Goal: Information Seeking & Learning: Learn about a topic

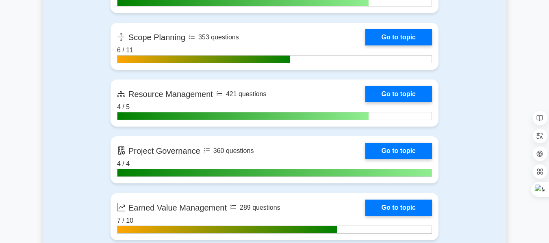
scroll to position [1445, 0]
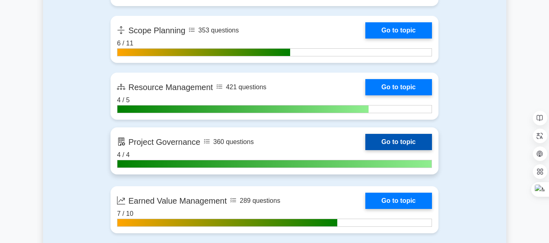
click at [397, 139] on link "Go to topic" at bounding box center [398, 142] width 67 height 16
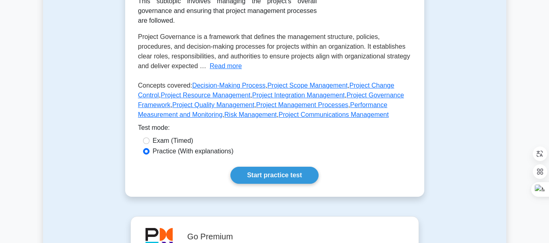
scroll to position [161, 0]
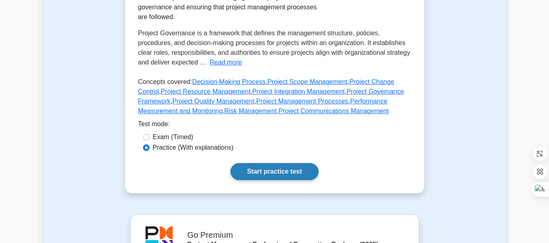
click at [261, 163] on link "Start practice test" at bounding box center [274, 171] width 88 height 17
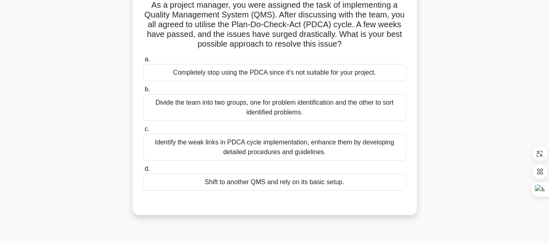
scroll to position [88, 0]
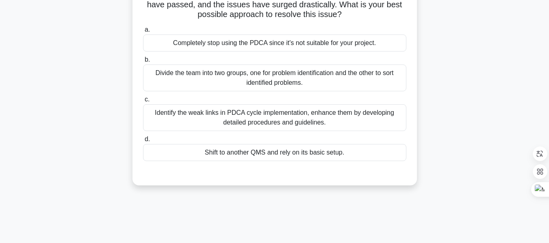
click at [256, 122] on div "Identify the weak links in PDCA cycle implementation, enhance them by developin…" at bounding box center [274, 117] width 263 height 27
click at [143, 102] on input "c. Identify the weak links in PDCA cycle implementation, enhance them by develo…" at bounding box center [143, 99] width 0 height 5
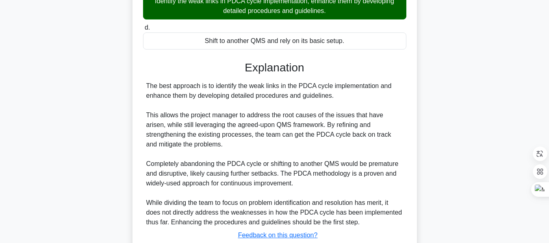
scroll to position [258, 0]
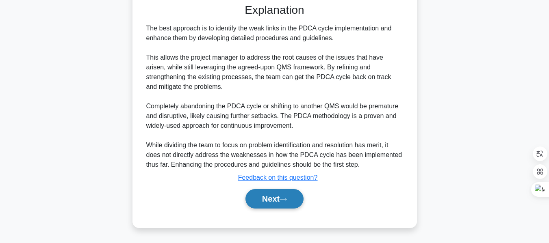
click at [267, 200] on button "Next" at bounding box center [275, 199] width 58 height 20
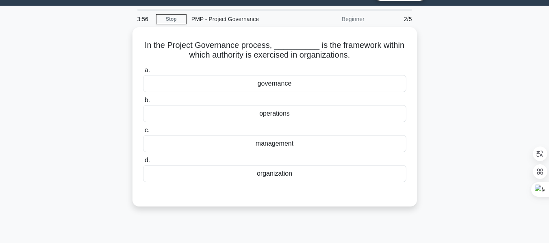
scroll to position [18, 0]
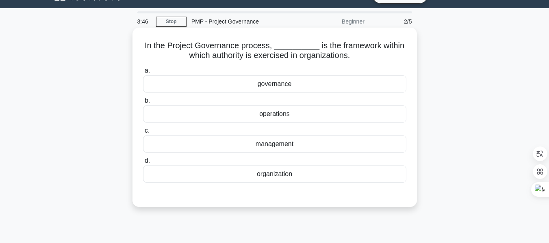
click at [285, 86] on div "governance" at bounding box center [274, 84] width 263 height 17
click at [143, 74] on input "a. governance" at bounding box center [143, 70] width 0 height 5
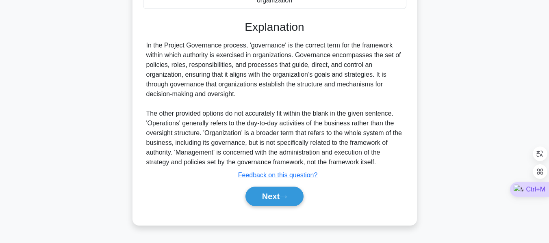
scroll to position [195, 0]
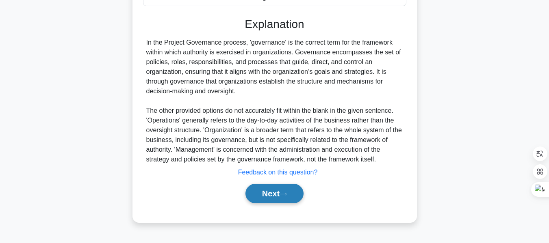
click at [274, 191] on button "Next" at bounding box center [275, 194] width 58 height 20
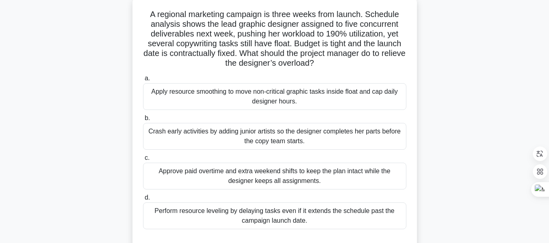
scroll to position [48, 0]
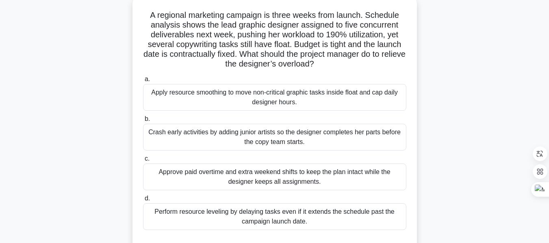
click at [282, 97] on div "Apply resource smoothing to move non-critical graphic tasks inside float and ca…" at bounding box center [274, 97] width 263 height 27
click at [143, 82] on input "a. Apply resource smoothing to move non-critical graphic tasks inside float and…" at bounding box center [143, 79] width 0 height 5
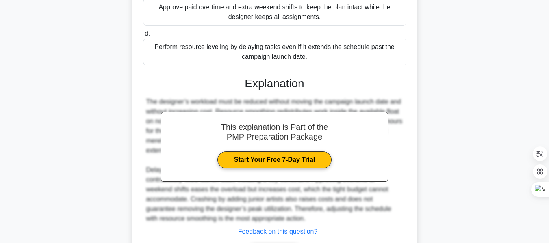
scroll to position [217, 0]
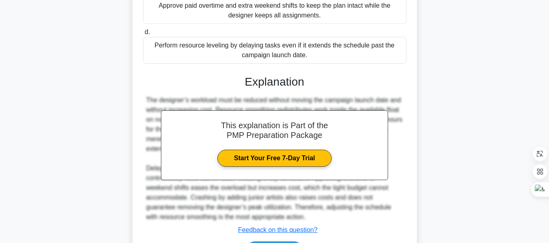
drag, startPoint x: 546, startPoint y: 162, endPoint x: 552, endPoint y: 172, distance: 10.9
click at [549, 172] on html "Go Premium Rui" at bounding box center [274, 38] width 549 height 511
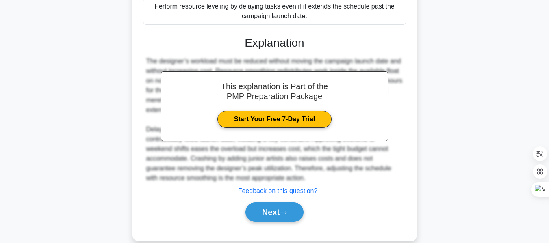
scroll to position [268, 0]
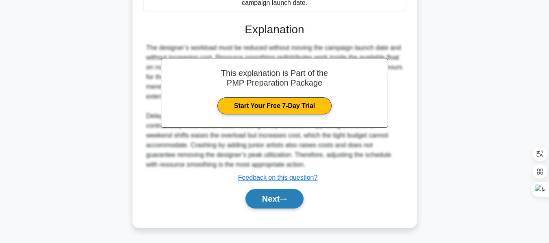
click at [272, 201] on button "Next" at bounding box center [275, 199] width 58 height 20
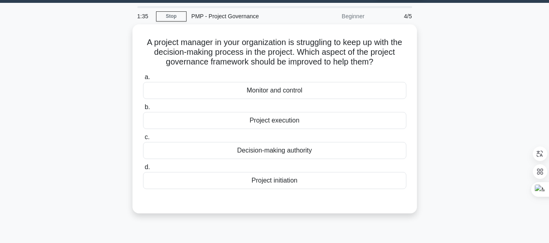
scroll to position [15, 0]
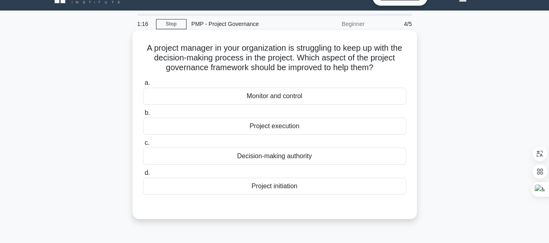
click at [295, 158] on div "Decision-making authority" at bounding box center [274, 156] width 263 height 17
click at [143, 146] on input "c. Decision-making authority" at bounding box center [143, 143] width 0 height 5
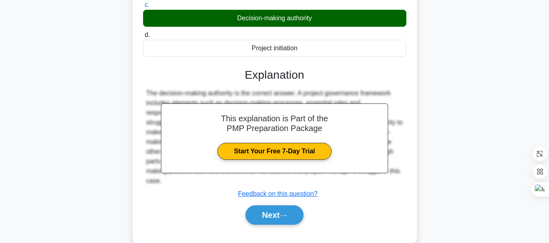
scroll to position [157, 0]
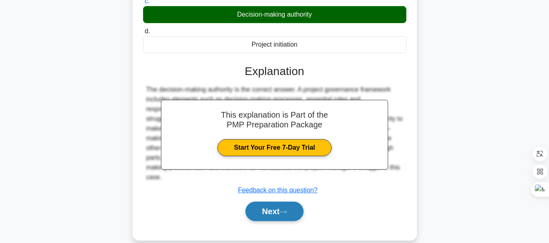
click at [275, 208] on button "Next" at bounding box center [275, 212] width 58 height 20
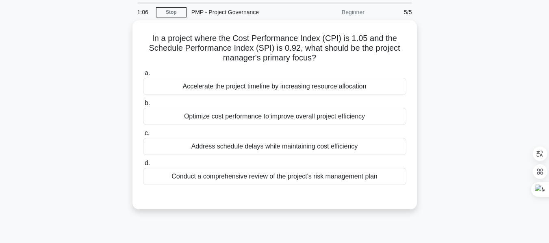
scroll to position [20, 0]
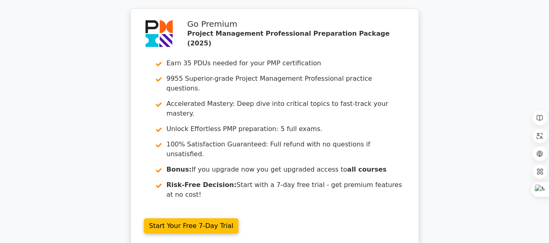
scroll to position [1251, 0]
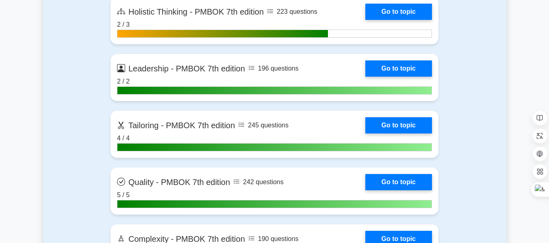
scroll to position [2539, 0]
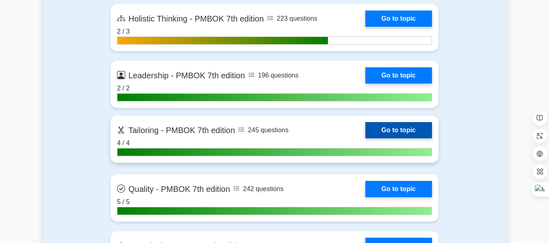
click at [396, 126] on link "Go to topic" at bounding box center [398, 130] width 67 height 16
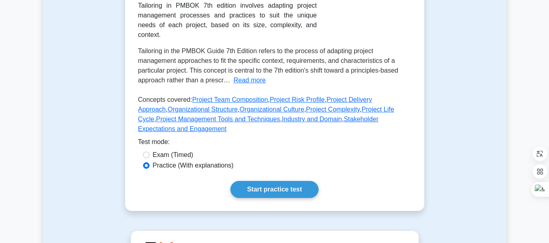
scroll to position [176, 0]
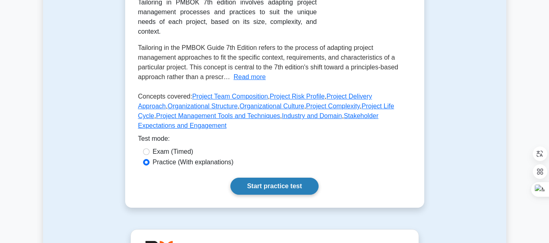
click at [274, 178] on link "Start practice test" at bounding box center [274, 186] width 88 height 17
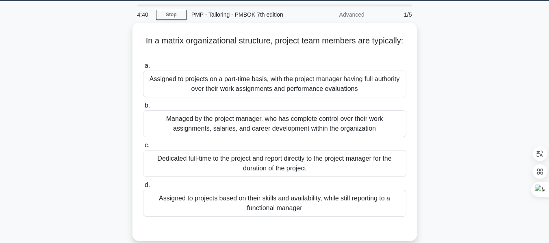
scroll to position [30, 0]
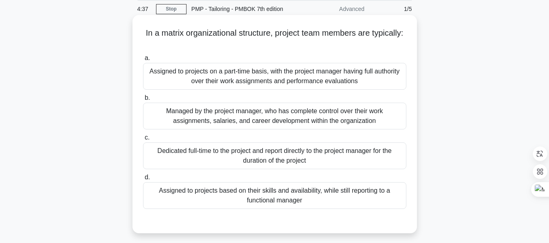
click at [256, 194] on div "Assigned to projects based on their skills and availability, while still report…" at bounding box center [274, 196] width 263 height 27
click at [143, 180] on input "d. Assigned to projects based on their skills and availability, while still rep…" at bounding box center [143, 177] width 0 height 5
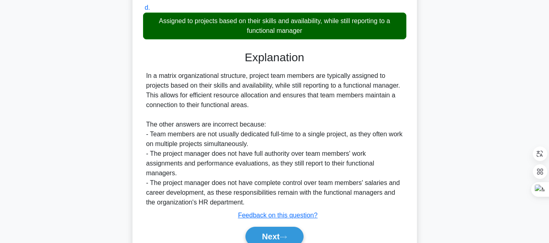
scroll to position [239, 0]
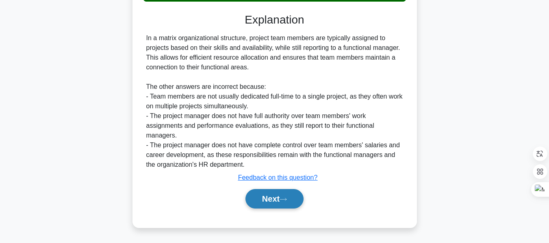
click at [284, 200] on icon at bounding box center [283, 200] width 7 height 4
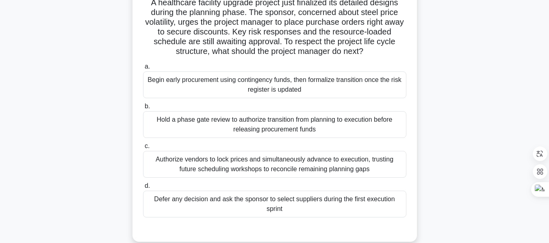
scroll to position [64, 0]
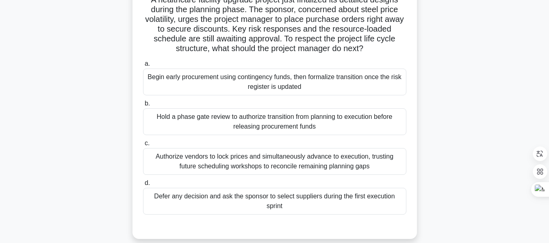
click at [228, 83] on div "Begin early procurement using contingency funds, then formalize transition once…" at bounding box center [274, 82] width 263 height 27
click at [143, 67] on input "a. Begin early procurement using contingency funds, then formalize transition o…" at bounding box center [143, 63] width 0 height 5
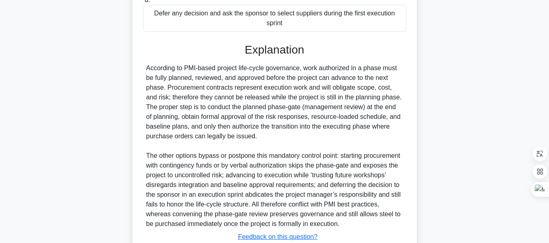
scroll to position [308, 0]
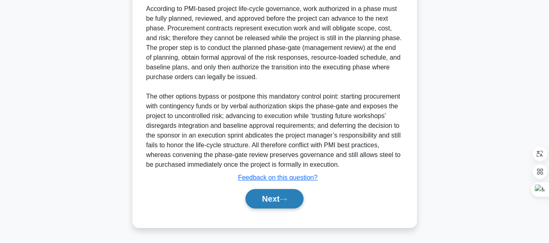
click at [265, 198] on button "Next" at bounding box center [275, 199] width 58 height 20
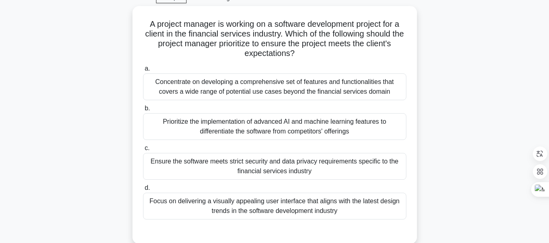
scroll to position [40, 0]
click at [290, 163] on div "Ensure the software meets strict security and data privacy requirements specifi…" at bounding box center [274, 166] width 263 height 27
click at [143, 151] on input "c. Ensure the software meets strict security and data privacy requirements spec…" at bounding box center [143, 148] width 0 height 5
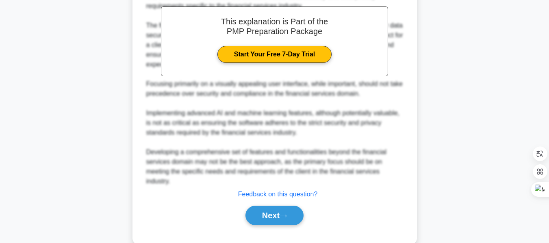
scroll to position [317, 0]
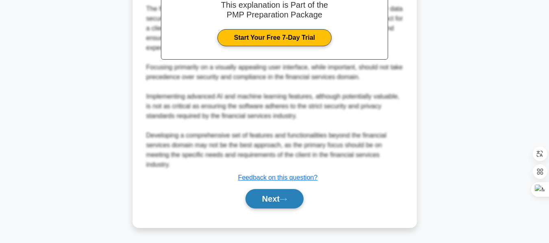
click at [287, 197] on button "Next" at bounding box center [275, 199] width 58 height 20
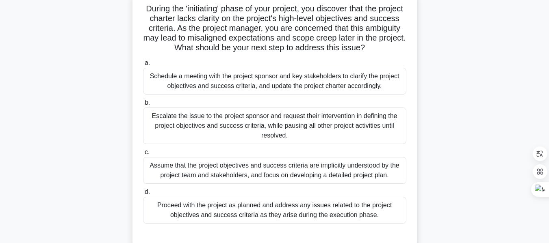
scroll to position [67, 0]
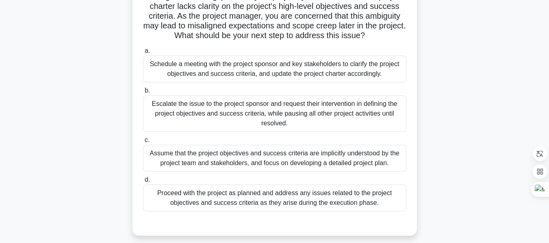
click at [328, 71] on div "Schedule a meeting with the project sponsor and key stakeholders to clarify the…" at bounding box center [274, 69] width 263 height 27
click at [143, 54] on input "a. Schedule a meeting with the project sponsor and key stakeholders to clarify …" at bounding box center [143, 50] width 0 height 5
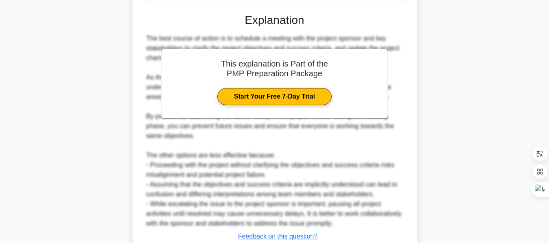
scroll to position [336, 0]
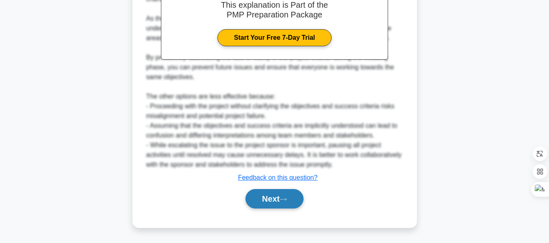
click at [277, 199] on button "Next" at bounding box center [275, 199] width 58 height 20
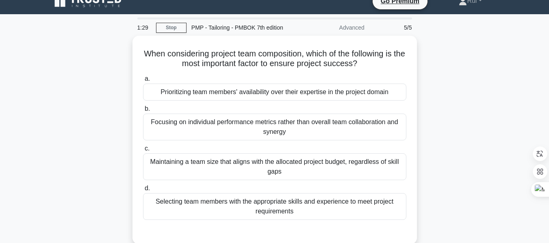
scroll to position [13, 0]
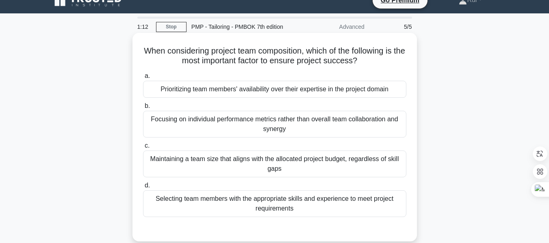
click at [303, 204] on div "Selecting team members with the appropriate skills and experience to meet proje…" at bounding box center [274, 204] width 263 height 27
click at [143, 189] on input "d. Selecting team members with the appropriate skills and experience to meet pr…" at bounding box center [143, 185] width 0 height 5
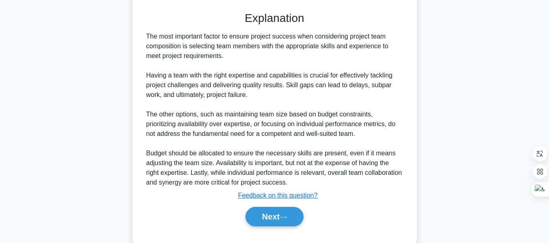
scroll to position [234, 0]
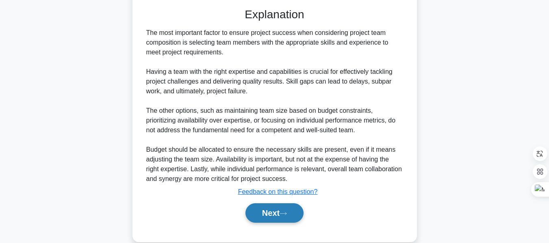
click at [285, 209] on button "Next" at bounding box center [275, 214] width 58 height 20
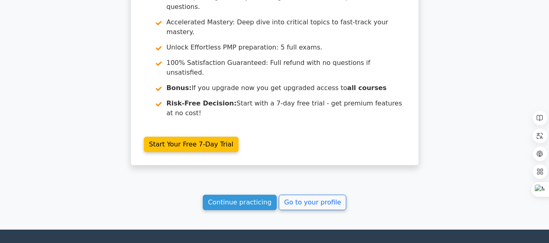
scroll to position [1308, 0]
